Goal: Use online tool/utility

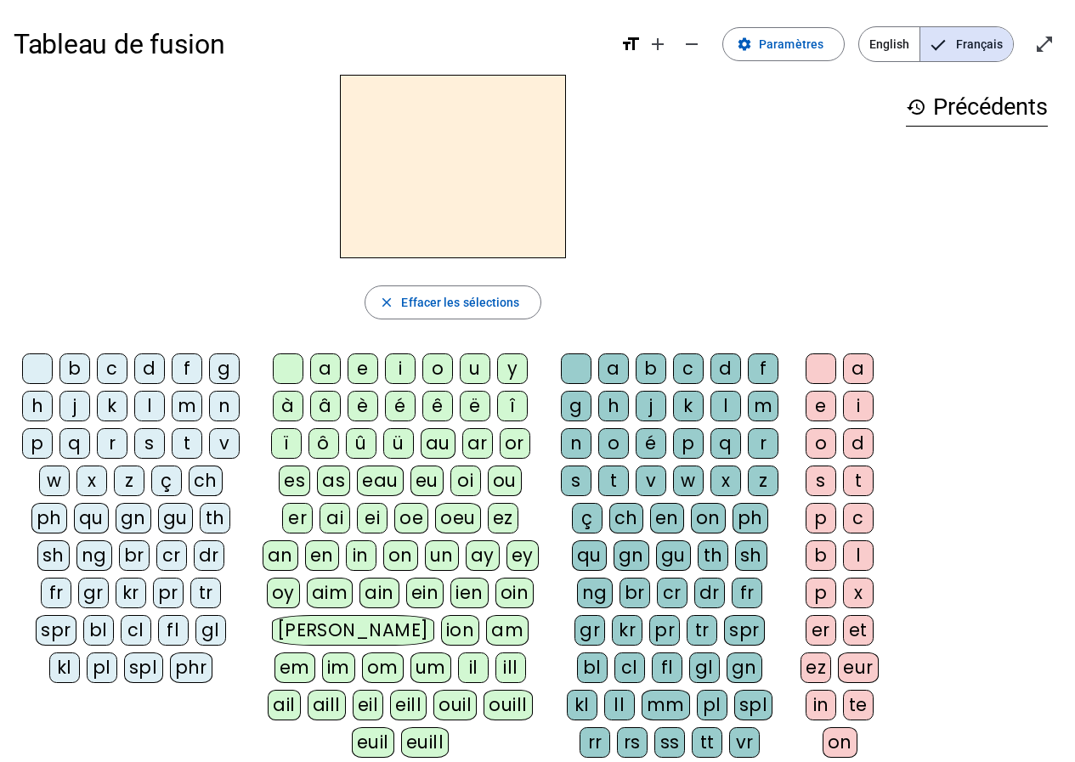
click at [81, 372] on div "b" at bounding box center [74, 369] width 31 height 31
click at [327, 366] on div "a" at bounding box center [325, 369] width 31 height 31
click at [685, 366] on div "c" at bounding box center [688, 369] width 31 height 31
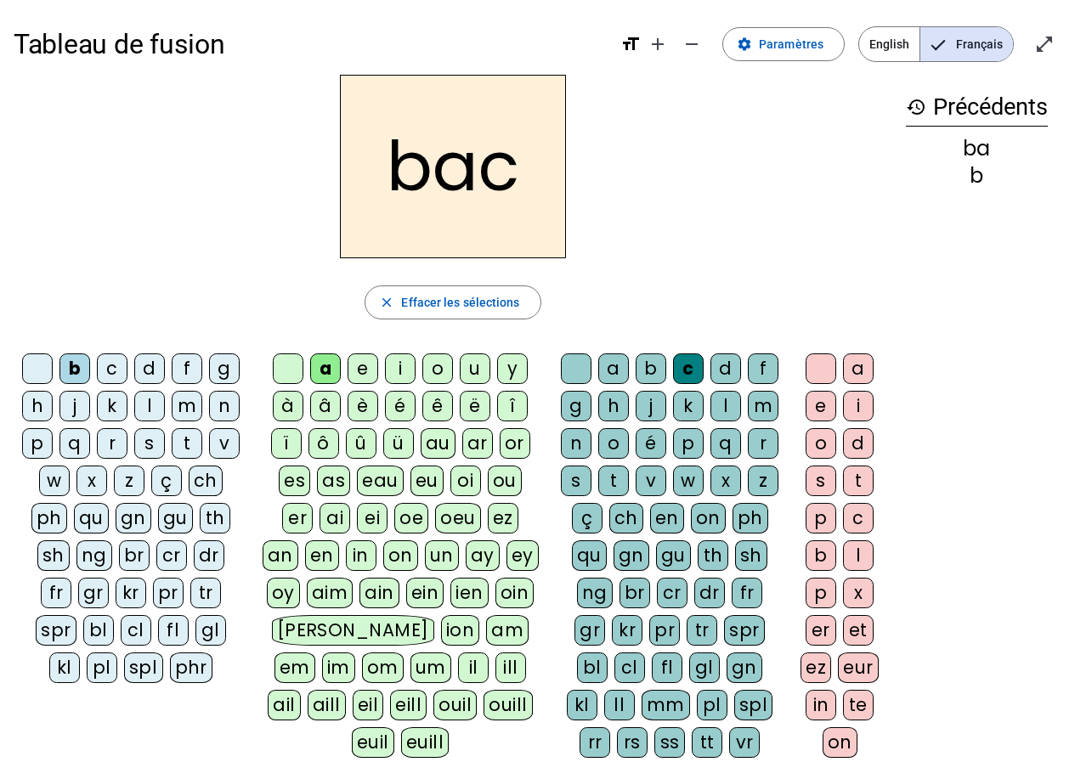
click at [153, 450] on div "s" at bounding box center [149, 443] width 31 height 31
click at [436, 444] on div "au" at bounding box center [438, 443] width 35 height 31
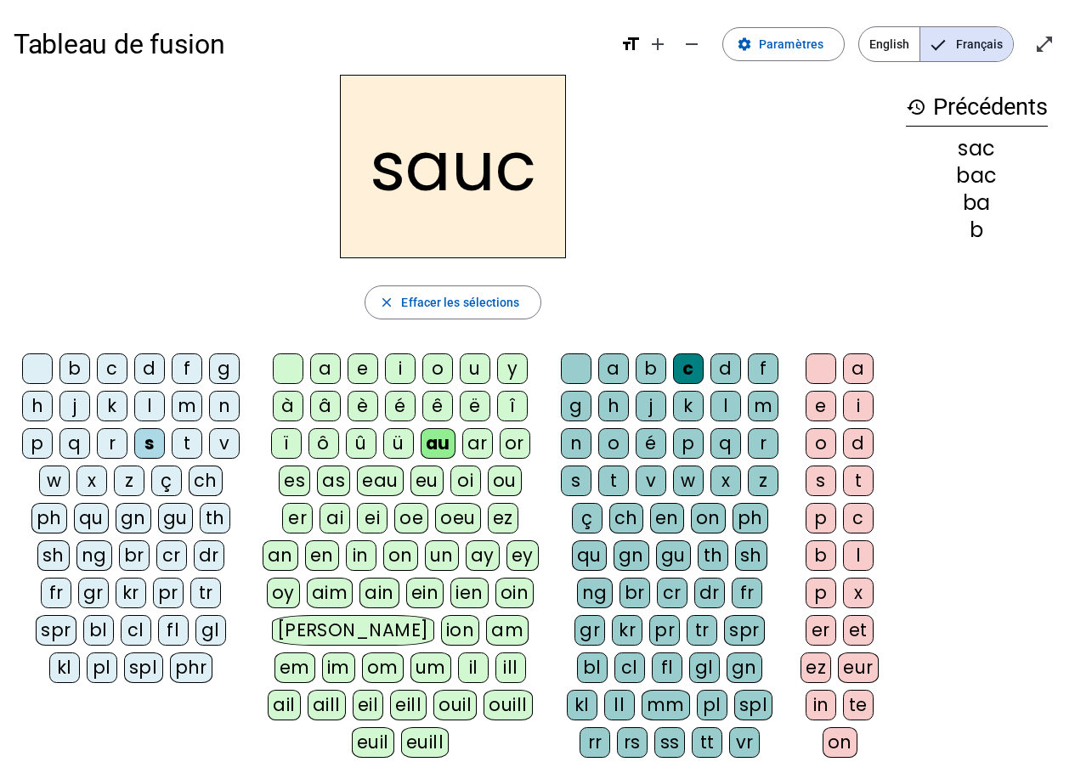
click at [825, 407] on div "e" at bounding box center [821, 406] width 31 height 31
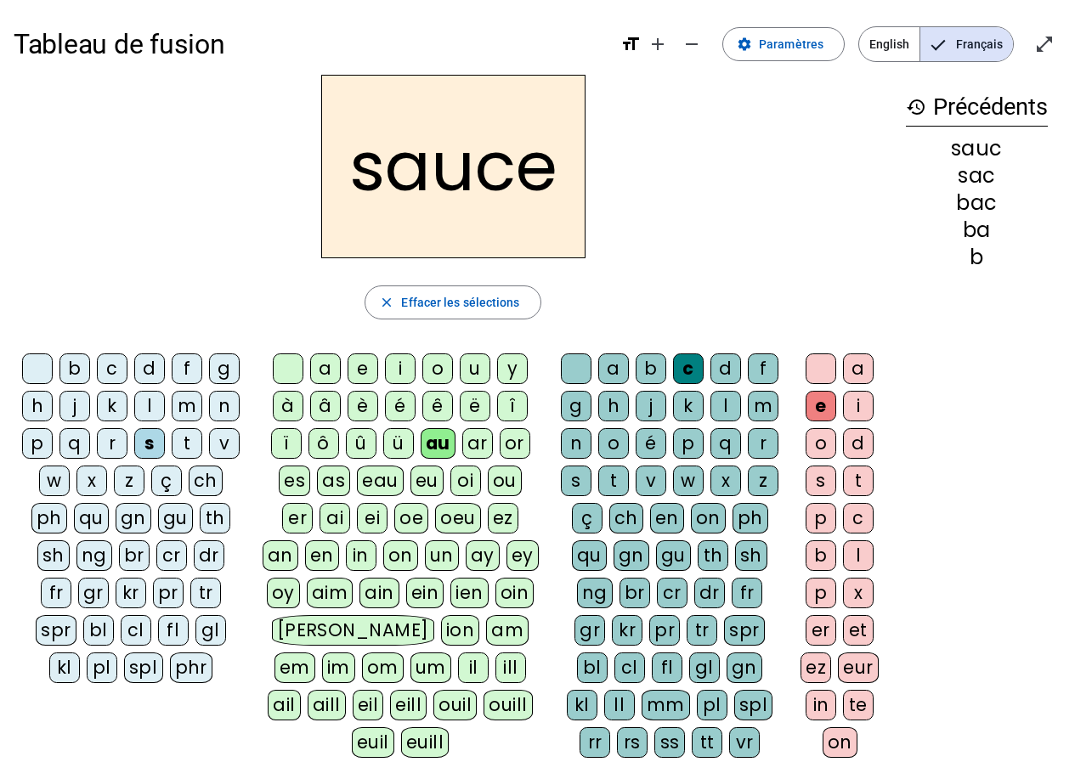
click at [818, 410] on div "e" at bounding box center [821, 406] width 31 height 31
click at [818, 360] on div at bounding box center [821, 369] width 31 height 31
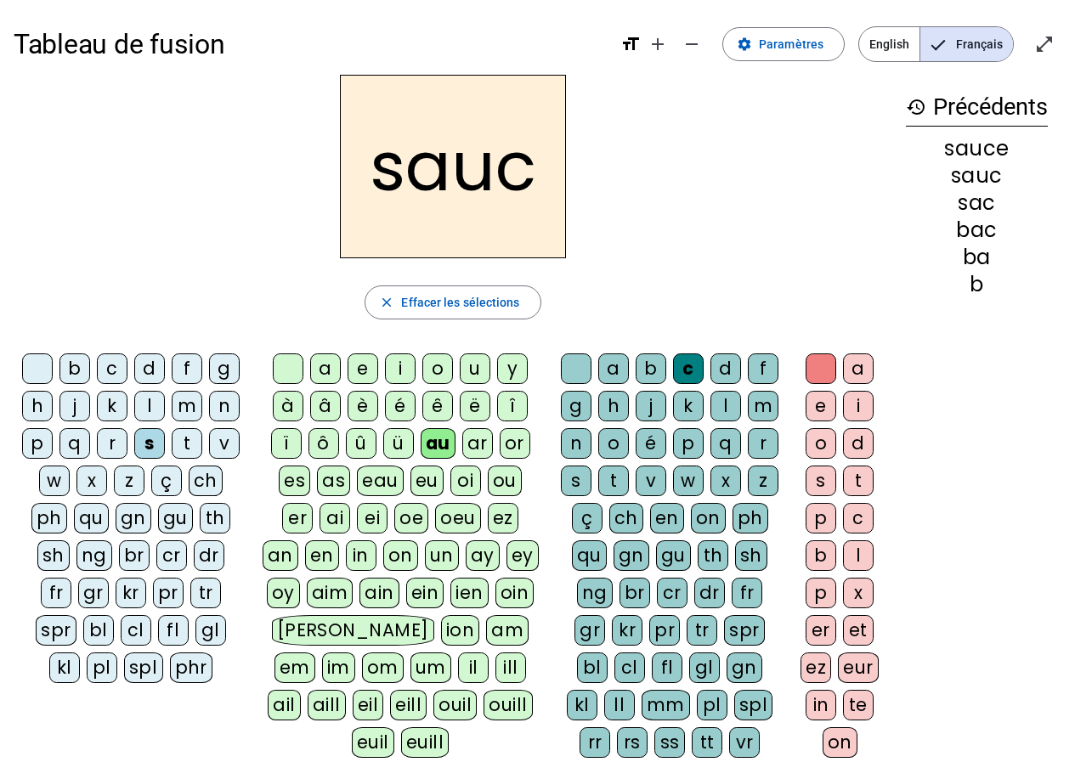
click at [570, 370] on div at bounding box center [576, 369] width 31 height 31
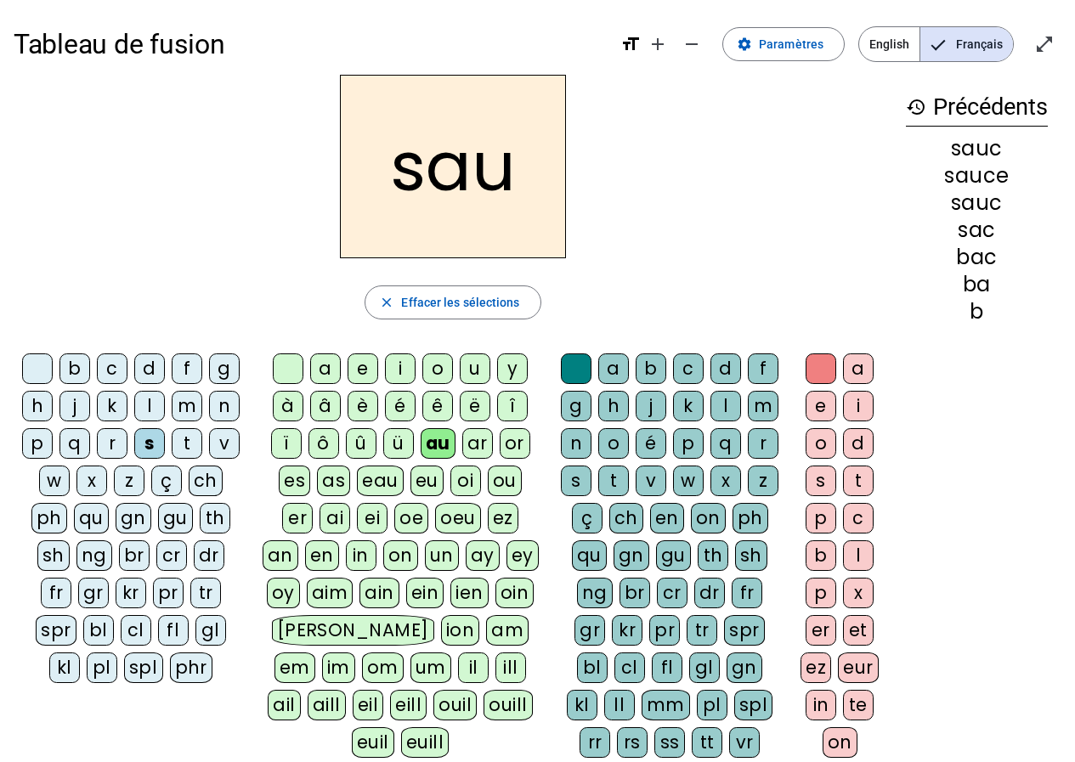
click at [286, 365] on div at bounding box center [288, 369] width 31 height 31
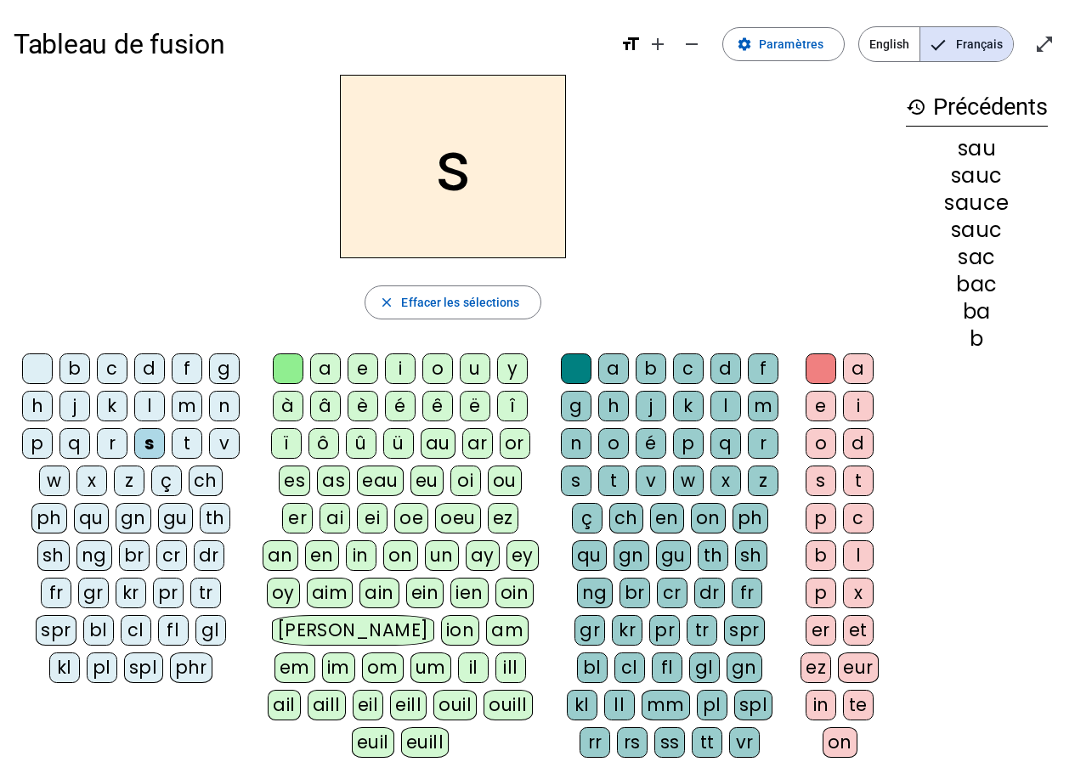
click at [42, 364] on div at bounding box center [37, 369] width 31 height 31
click at [669, 193] on div at bounding box center [453, 167] width 879 height 184
